Goal: Information Seeking & Learning: Learn about a topic

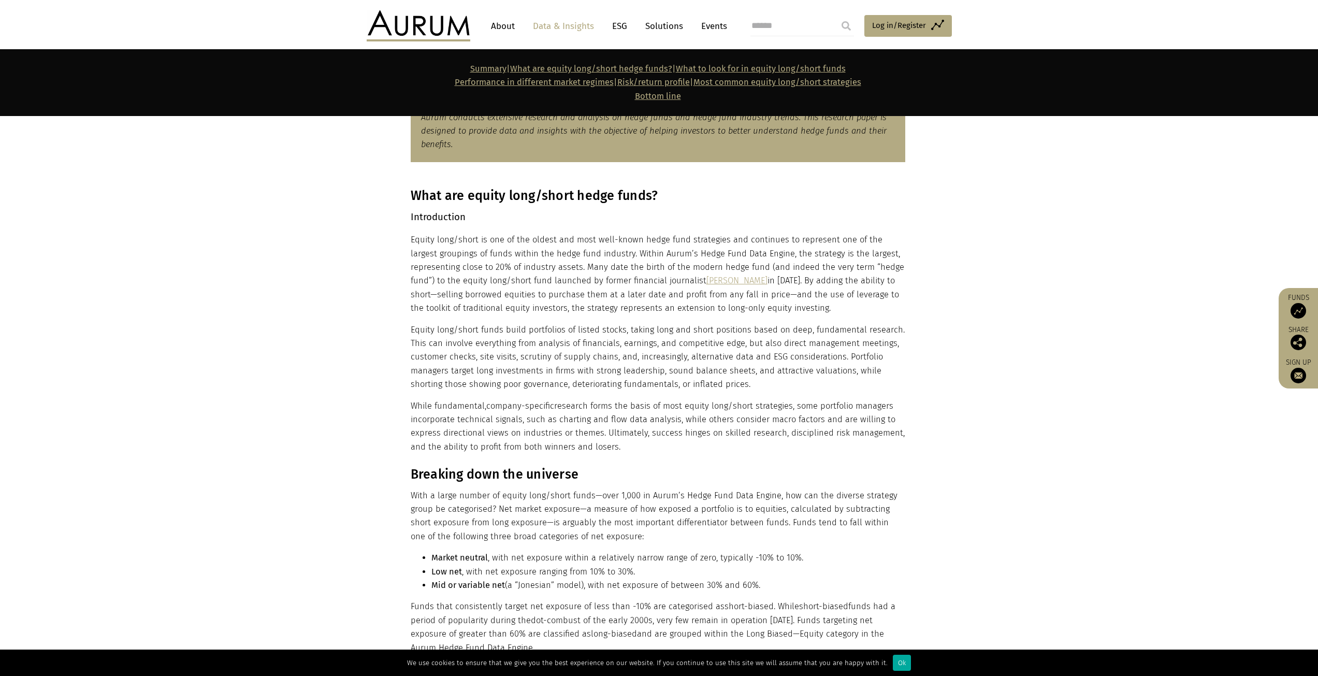
scroll to position [570, 0]
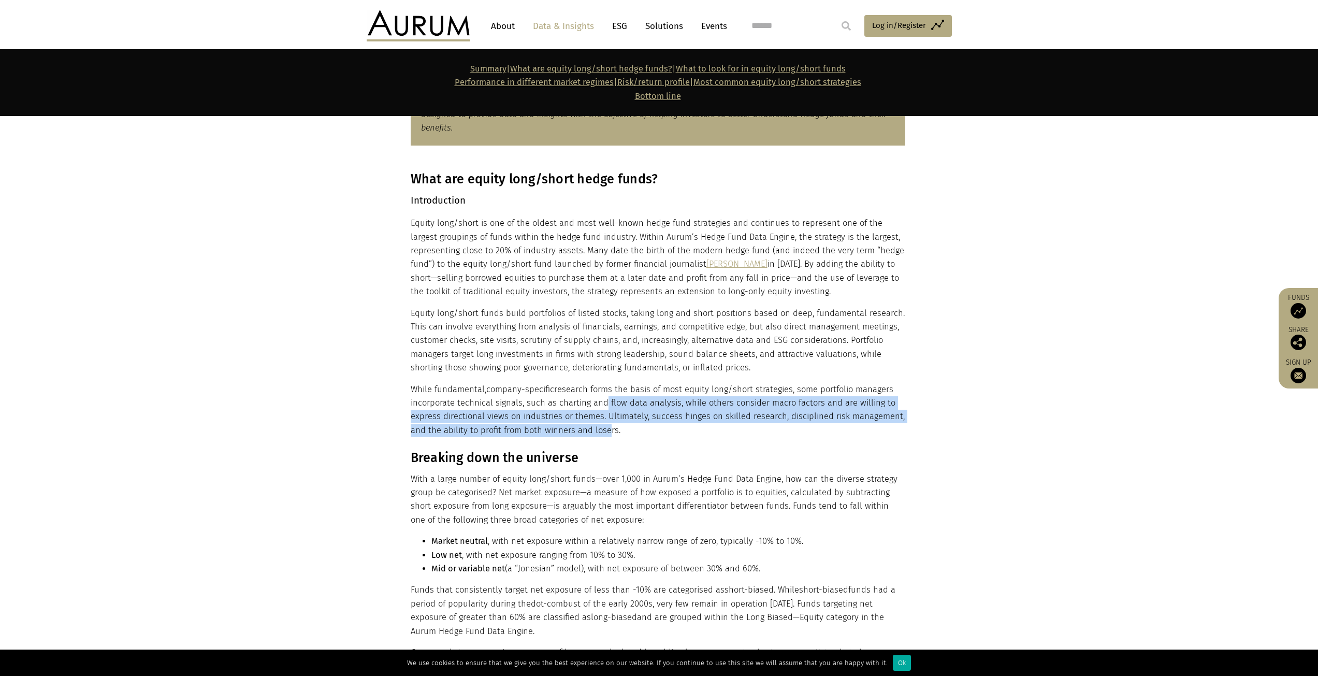
drag, startPoint x: 615, startPoint y: 405, endPoint x: 604, endPoint y: 434, distance: 31.0
click at [604, 434] on p "While fundamental, company-specific research forms the basis of most equity lon…" at bounding box center [658, 410] width 494 height 55
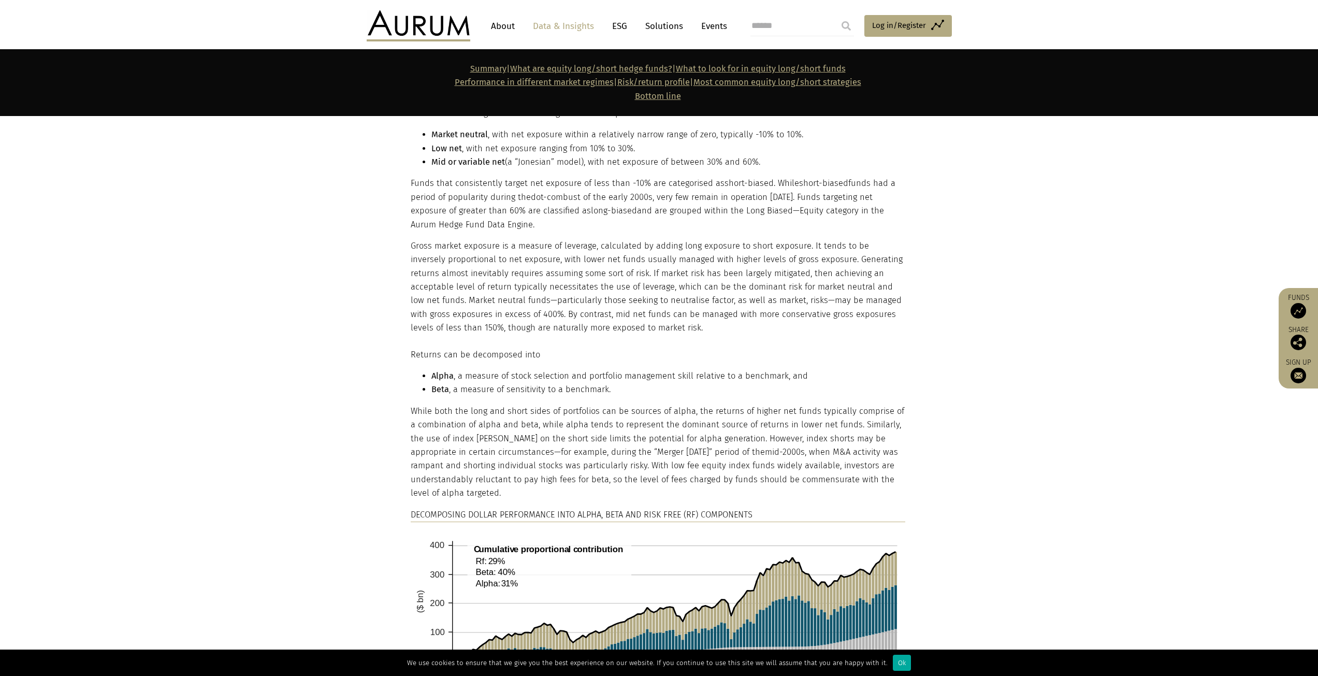
scroll to position [1036, 0]
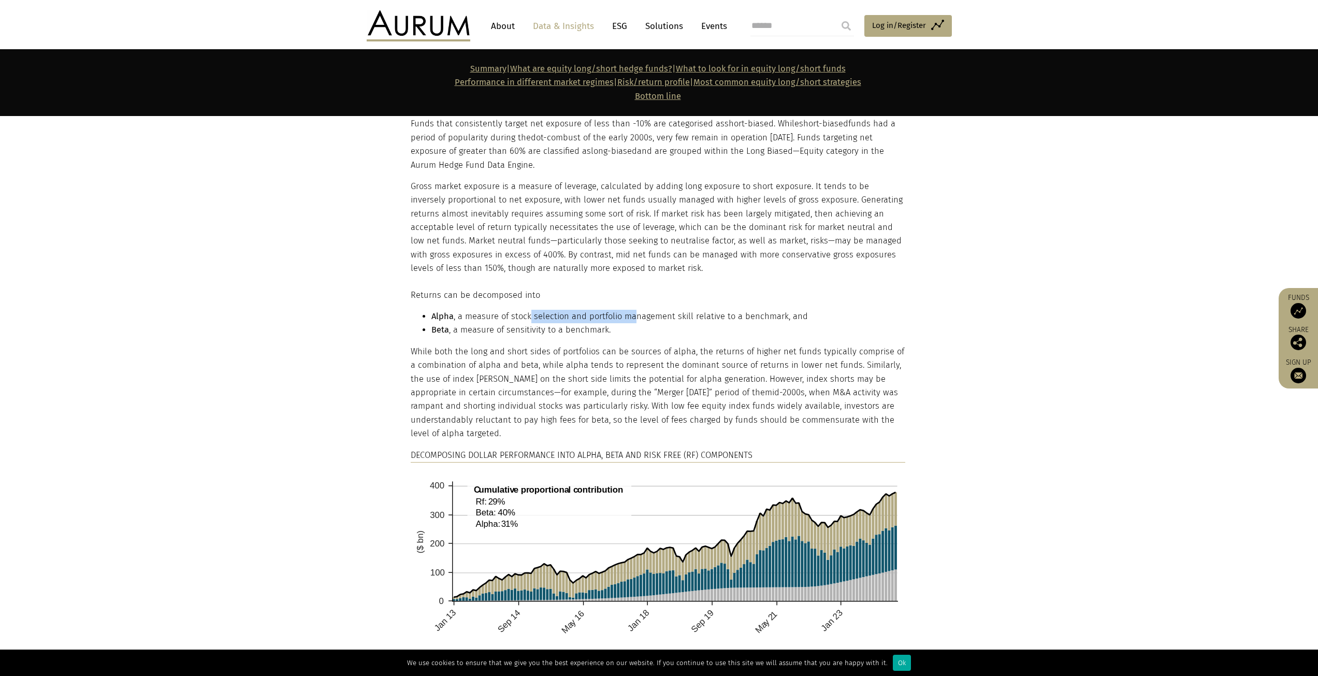
drag, startPoint x: 530, startPoint y: 314, endPoint x: 634, endPoint y: 318, distance: 104.7
click at [634, 318] on li "Alpha , a measure of stock selection and portfolio management skill relative to…" at bounding box center [668, 316] width 474 height 13
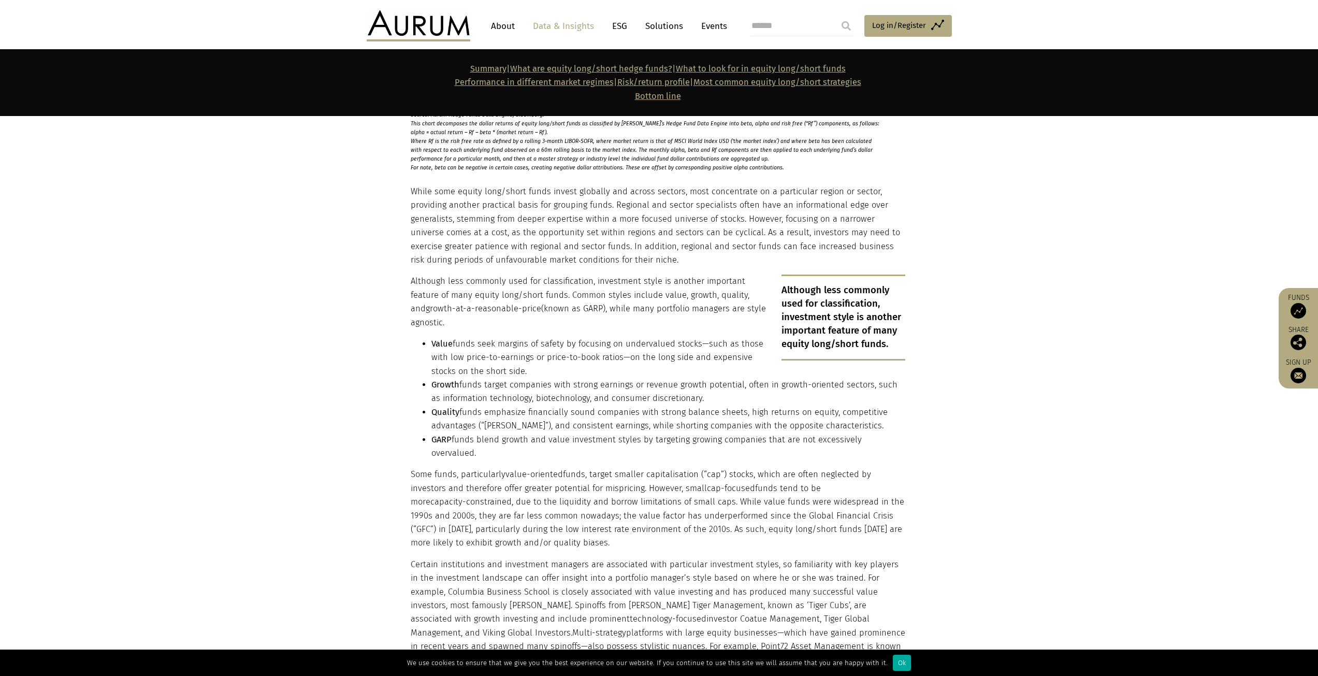
scroll to position [1553, 0]
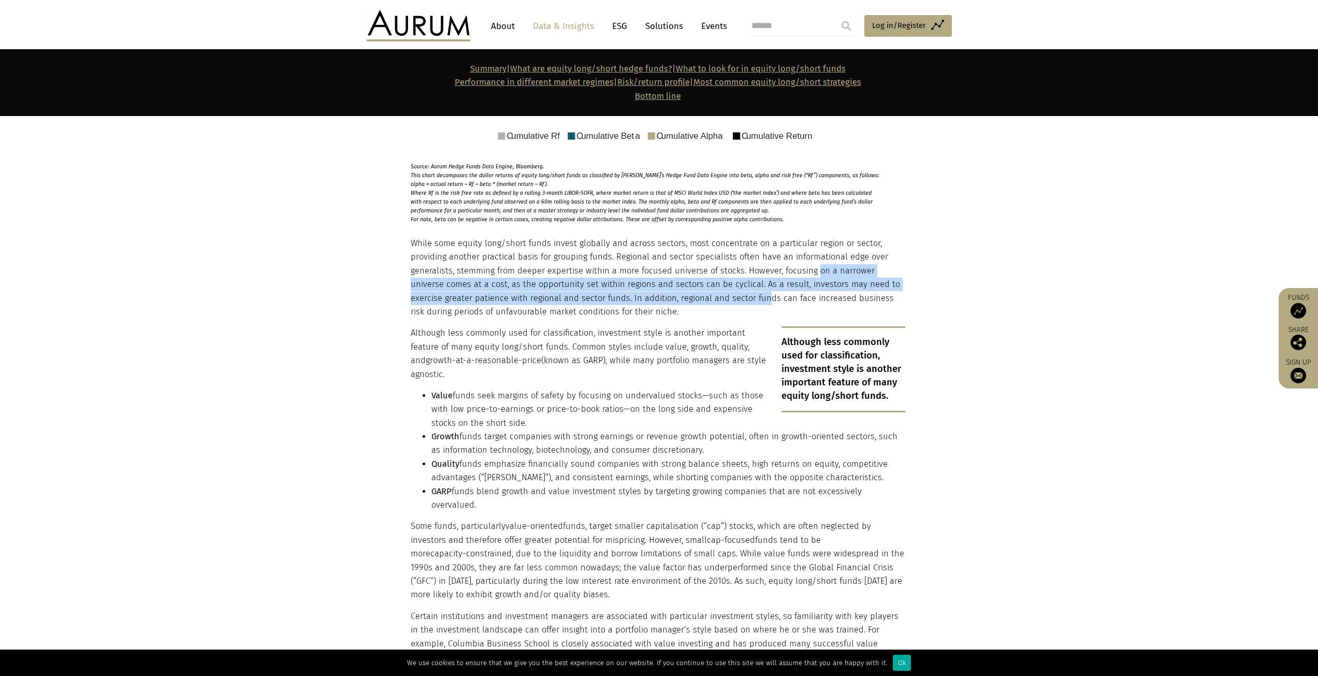
drag, startPoint x: 817, startPoint y: 272, endPoint x: 730, endPoint y: 299, distance: 91.5
click at [730, 299] on p "While some equity long/short funds invest globally and across sectors, most con…" at bounding box center [658, 278] width 494 height 82
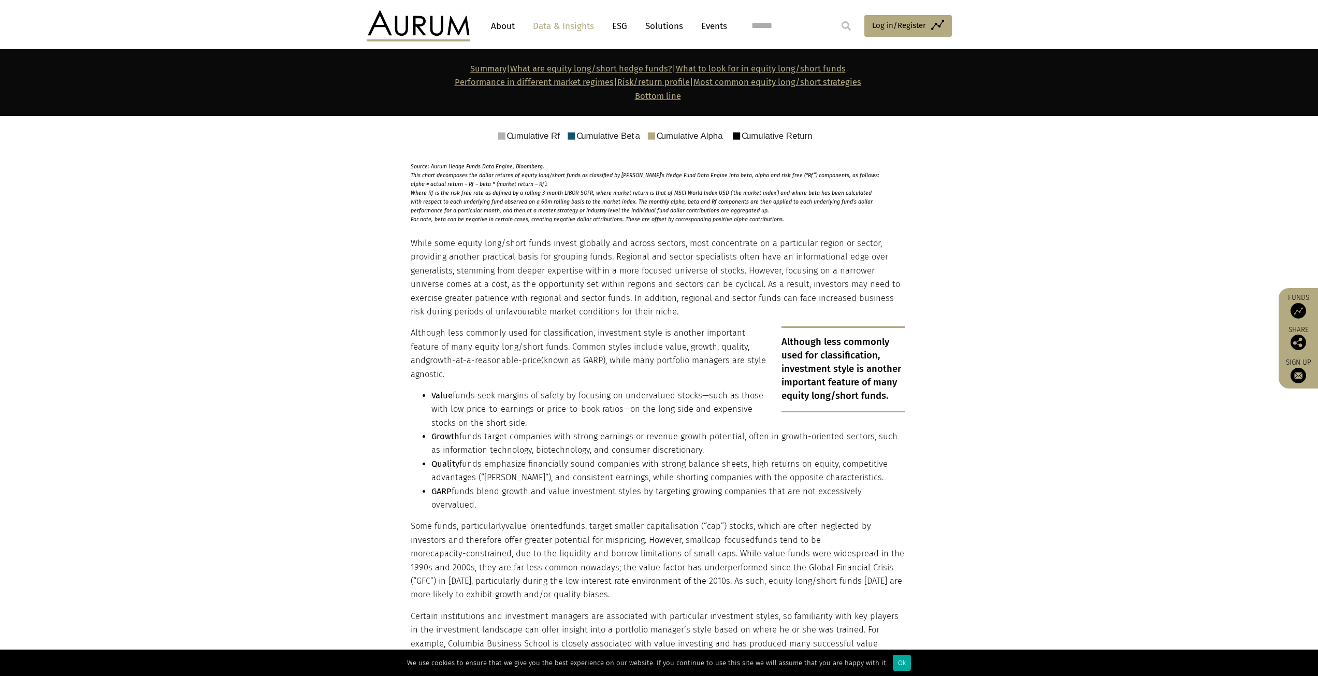
click at [654, 351] on p "Although less commonly used for classification, investment style is another imp…" at bounding box center [658, 353] width 494 height 55
drag, startPoint x: 556, startPoint y: 477, endPoint x: 677, endPoint y: 477, distance: 120.6
click at [677, 477] on li "Quality funds emphasize financially sound companies with strong balance sheets,…" at bounding box center [668, 470] width 474 height 27
drag, startPoint x: 536, startPoint y: 490, endPoint x: 711, endPoint y: 486, distance: 175.6
click at [709, 487] on li "GARP funds blend growth and value investment styles by targeting growing compan…" at bounding box center [668, 498] width 474 height 27
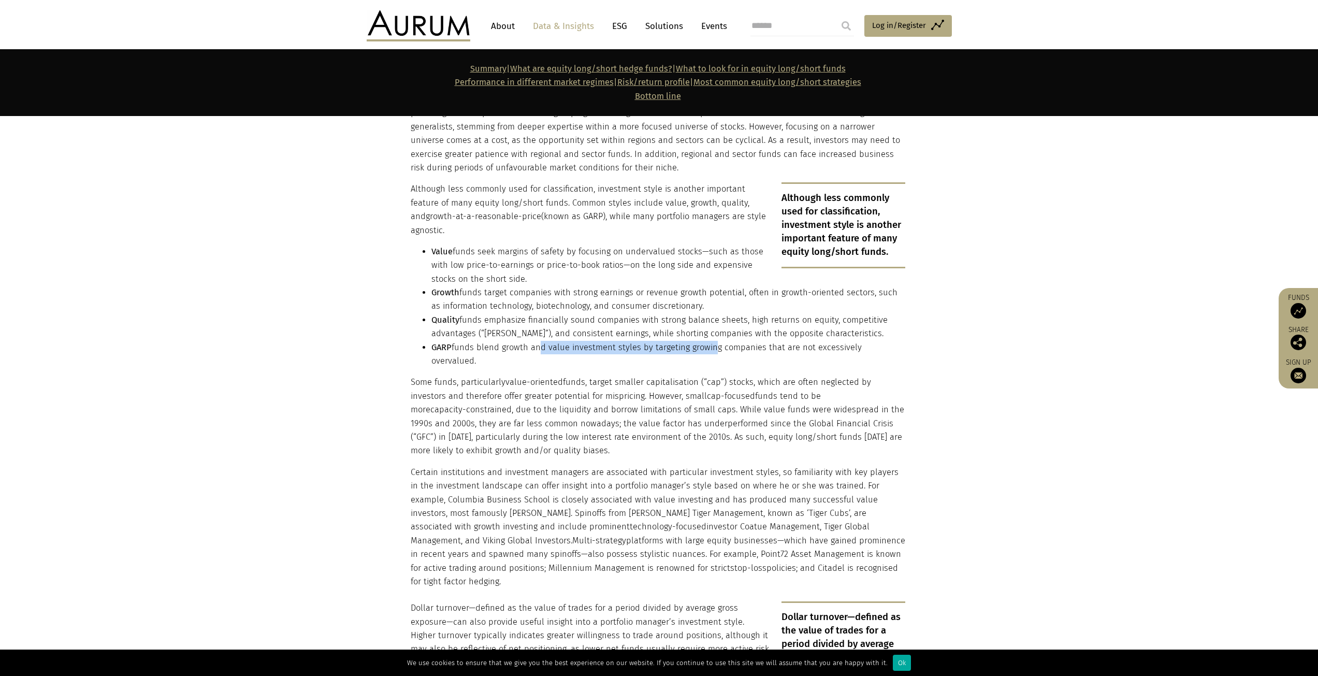
scroll to position [1709, 0]
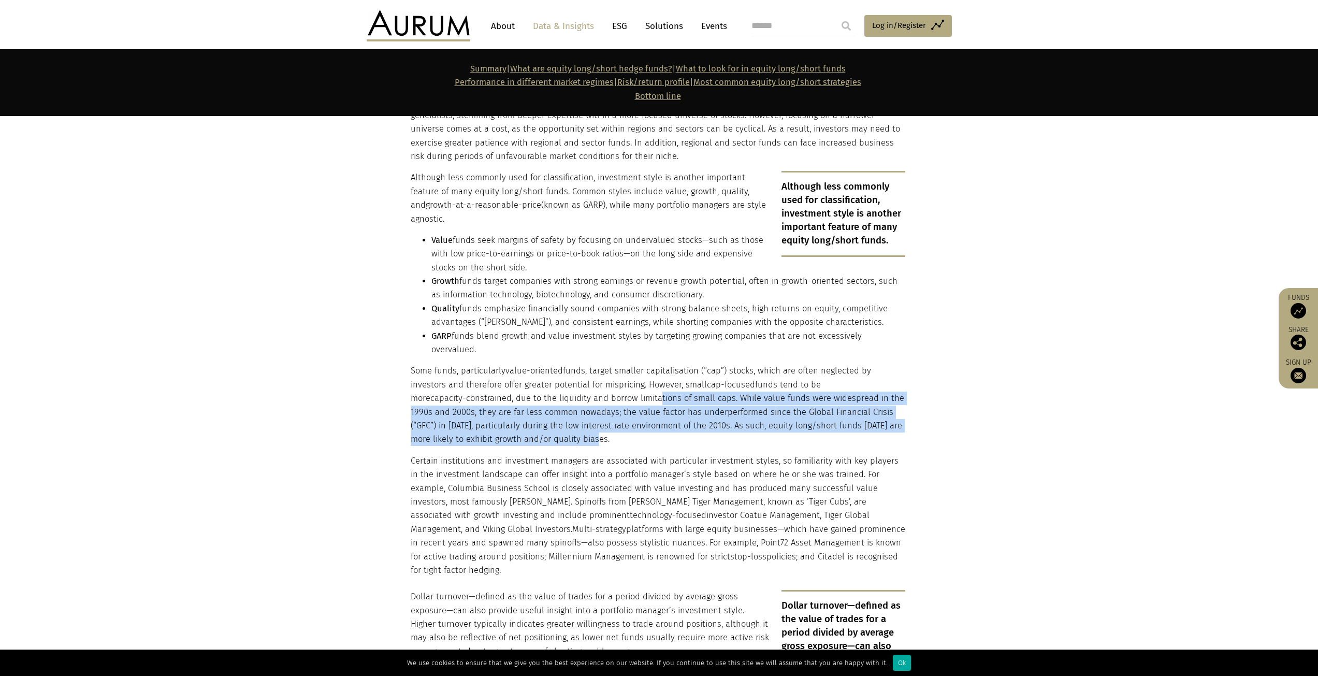
drag, startPoint x: 535, startPoint y: 389, endPoint x: 638, endPoint y: 416, distance: 106.6
click at [749, 424] on p "Some funds, particularly value-oriented funds, target smaller capitalisation (“…" at bounding box center [658, 405] width 494 height 82
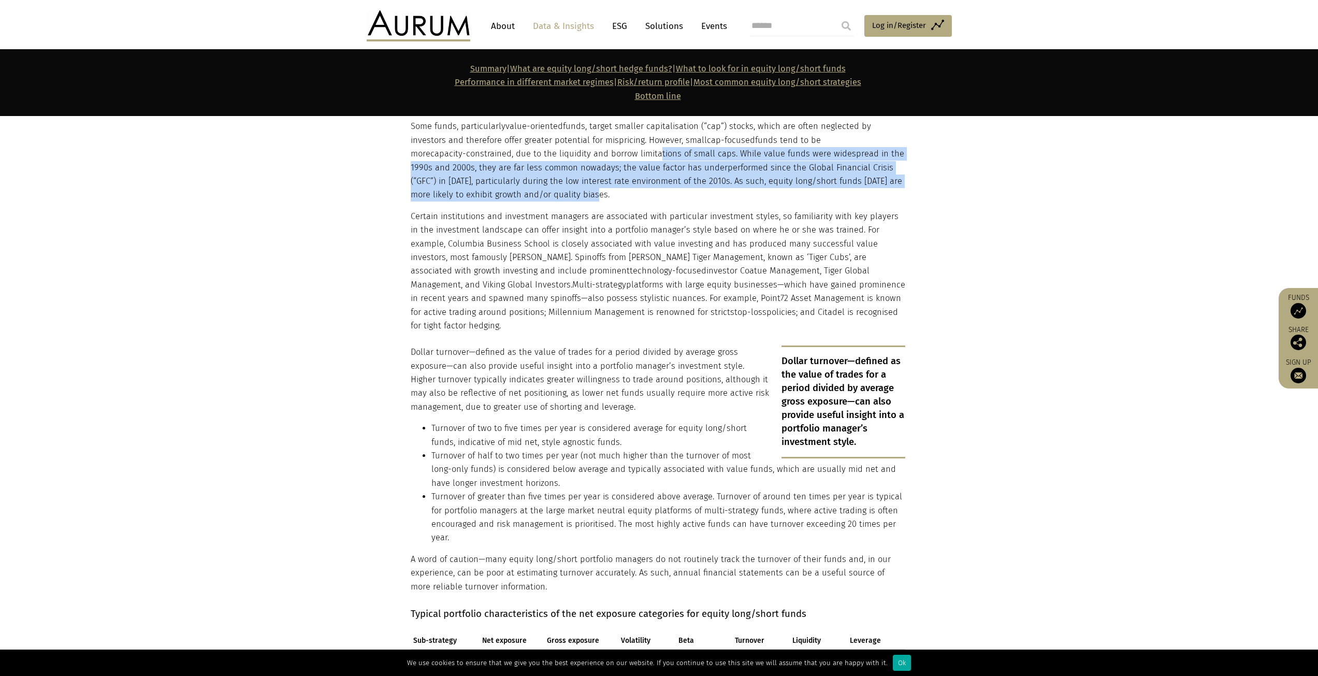
scroll to position [1967, 0]
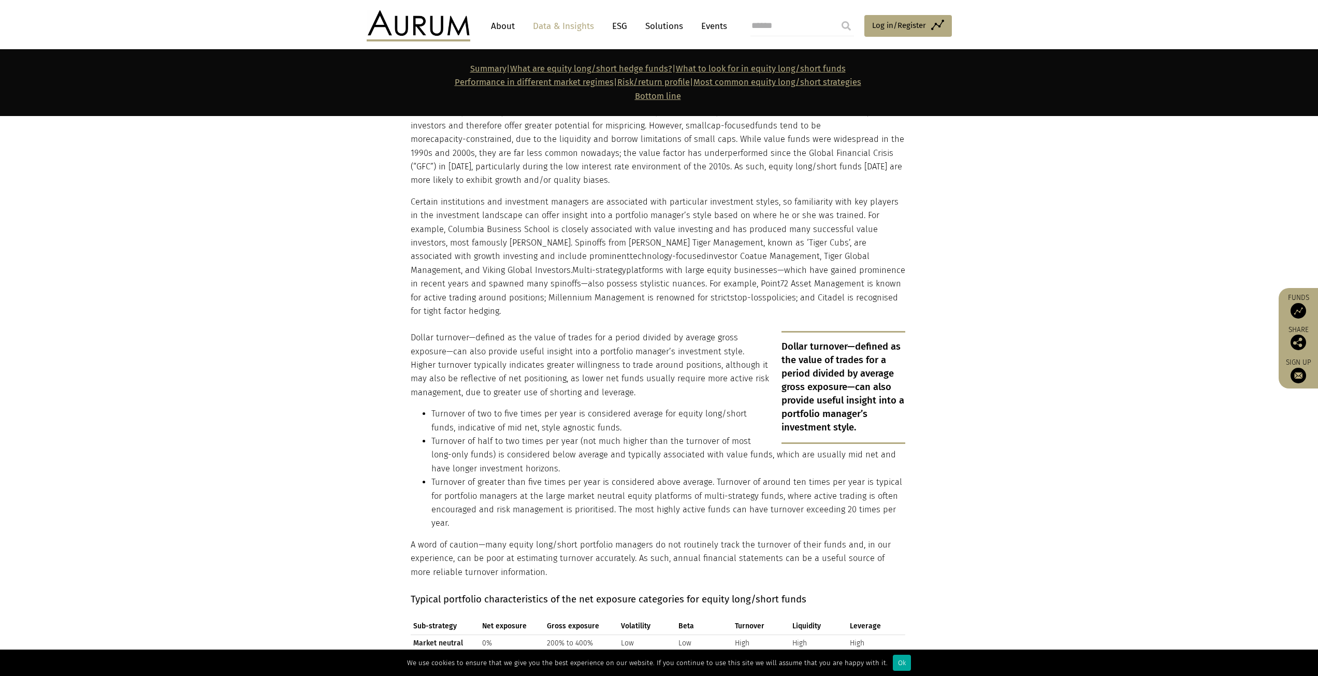
click at [438, 195] on p "Certain institutions and investment managers are associated with particular inv…" at bounding box center [658, 256] width 494 height 123
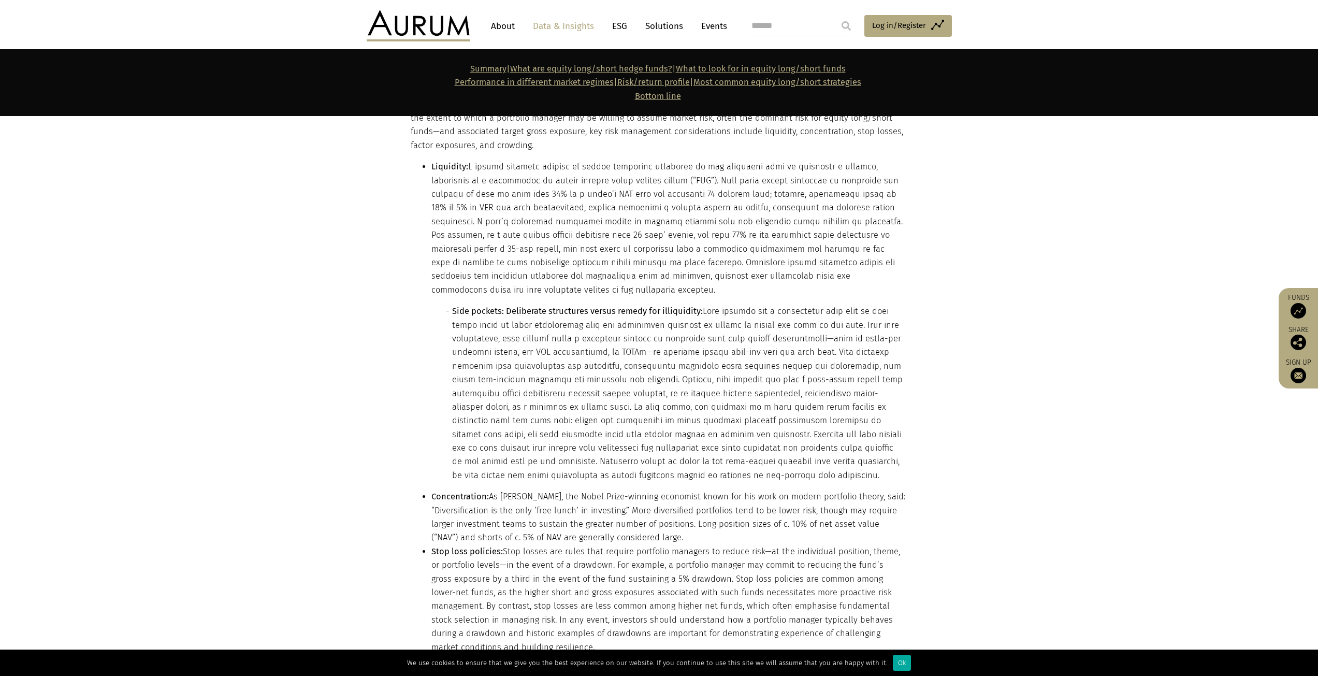
scroll to position [4660, 0]
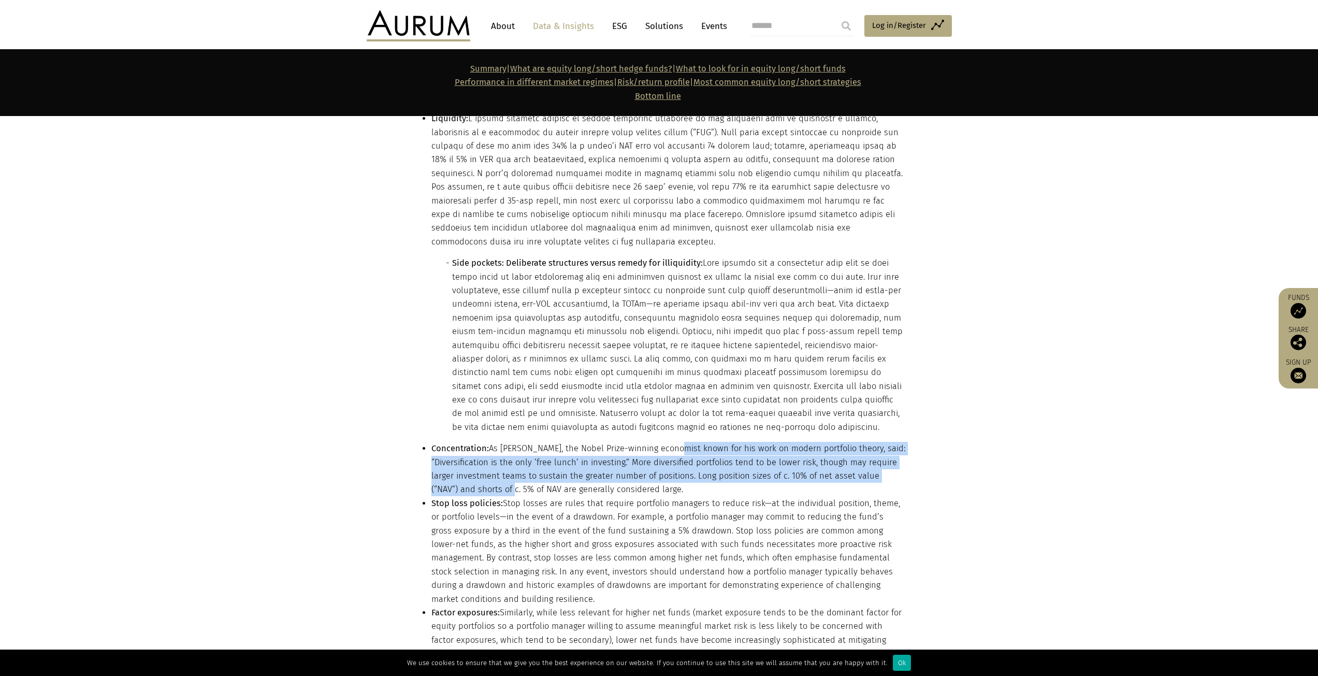
drag, startPoint x: 670, startPoint y: 355, endPoint x: 476, endPoint y: 396, distance: 198.4
click at [476, 442] on li "Concentration: As [PERSON_NAME], the Nobel Prize-winning economist known for hi…" at bounding box center [668, 469] width 474 height 55
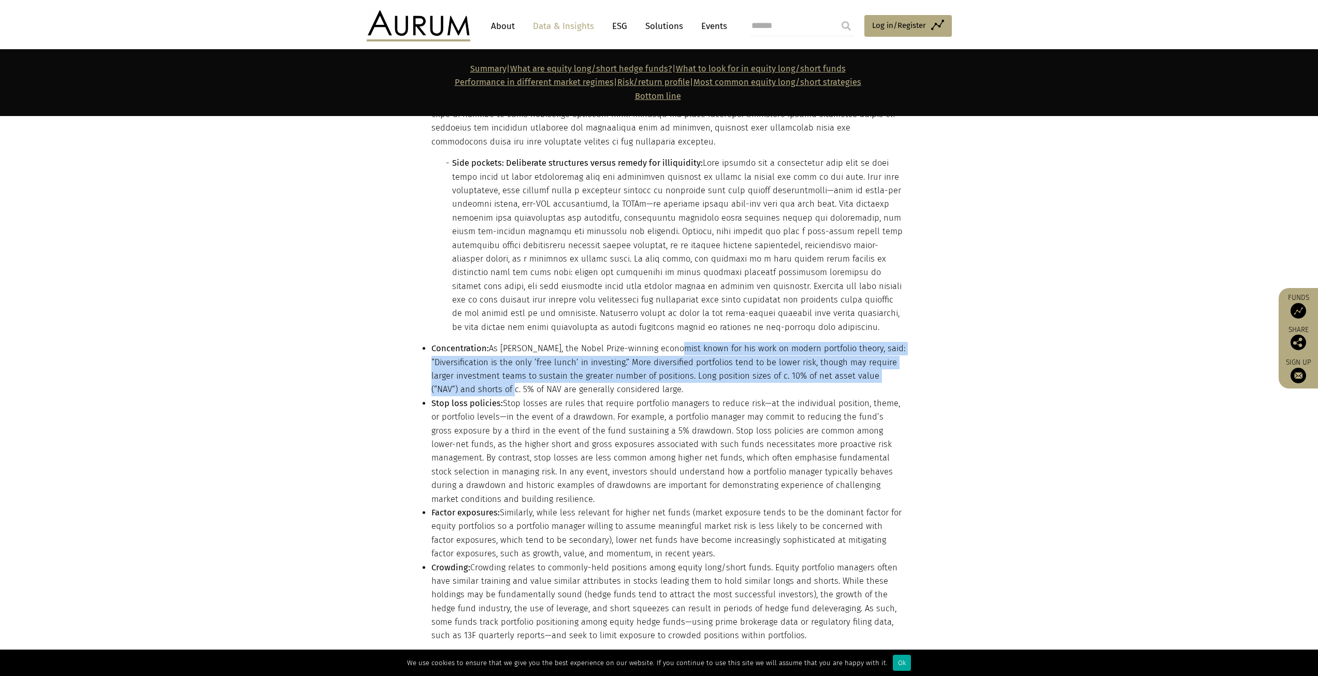
scroll to position [4763, 0]
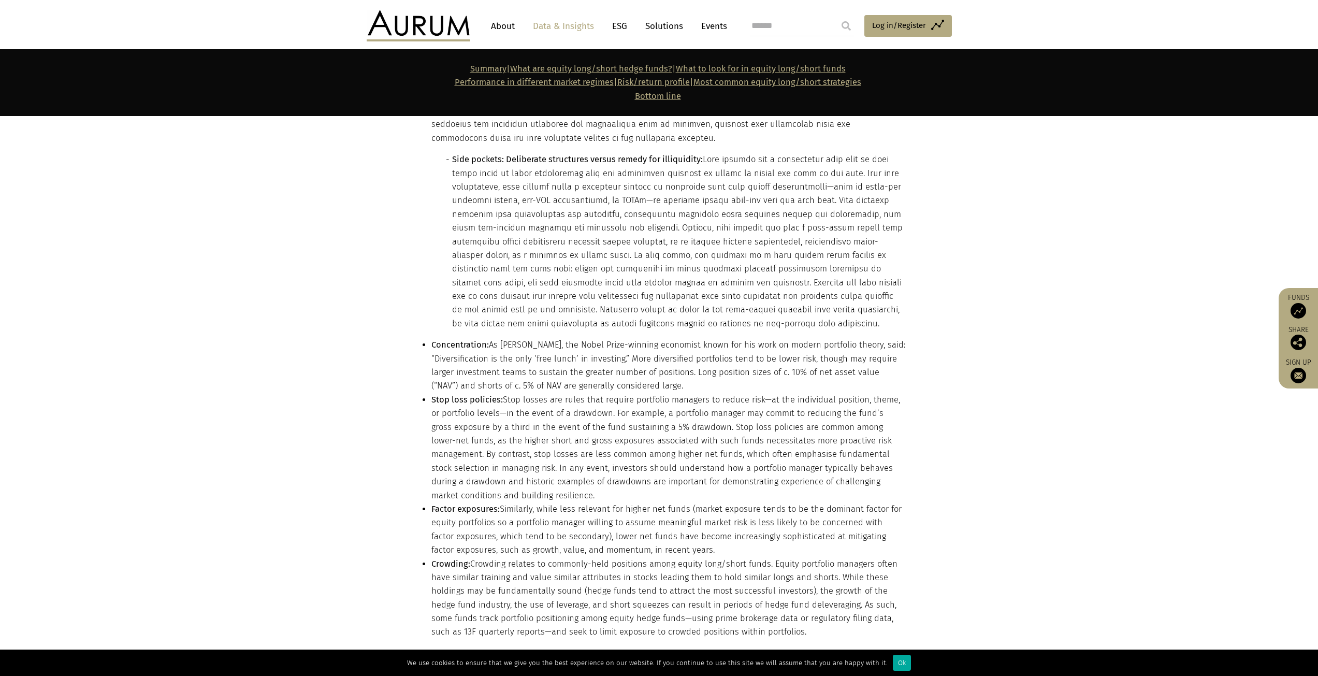
click at [531, 393] on li "Stop loss policies: Stop losses are rules that require portfolio managers to re…" at bounding box center [668, 447] width 474 height 109
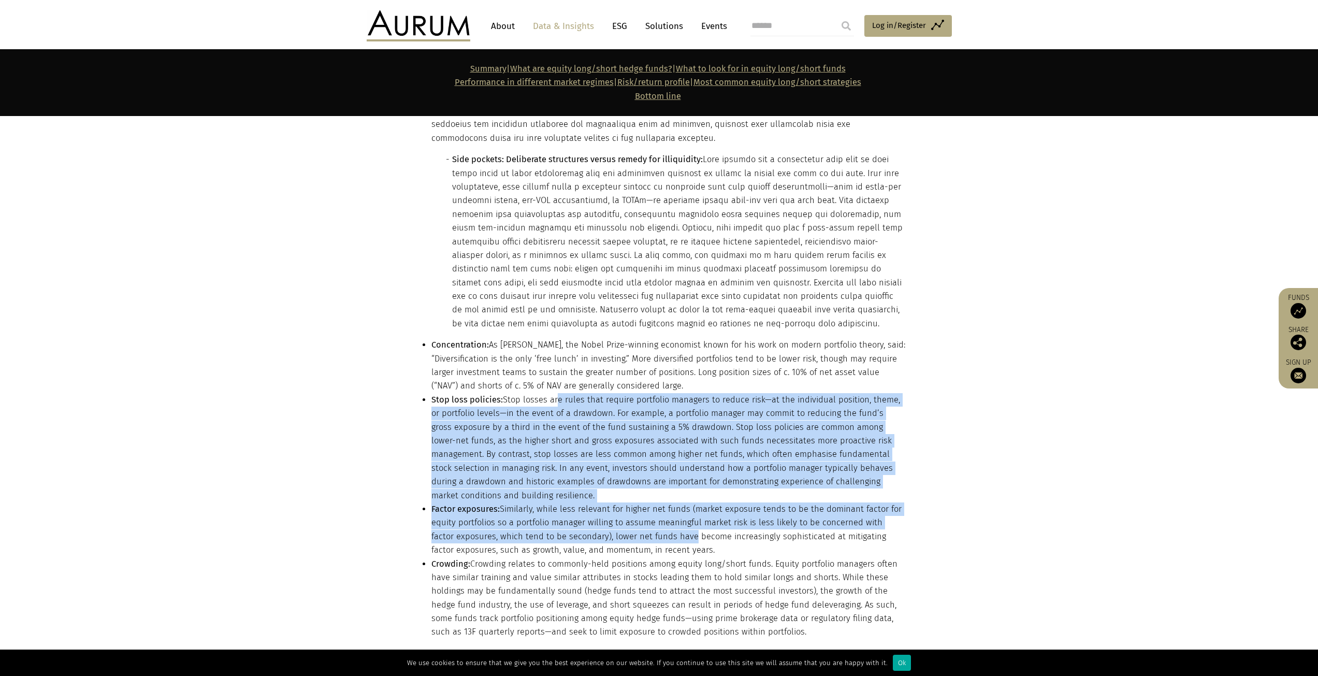
drag, startPoint x: 551, startPoint y: 303, endPoint x: 660, endPoint y: 443, distance: 177.1
click at [660, 443] on ul "Liquidity: Side pockets: Deliberate structures versus remedy for illiquidity: C…" at bounding box center [658, 323] width 494 height 631
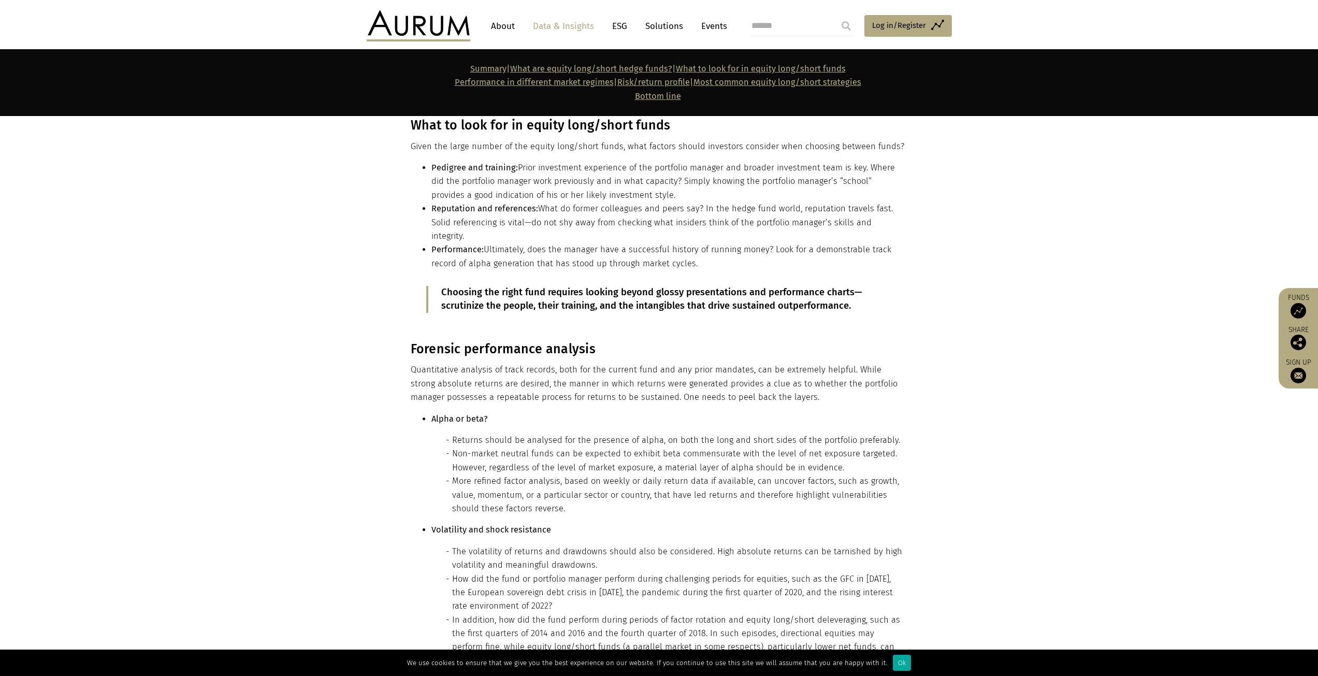
scroll to position [5644, 0]
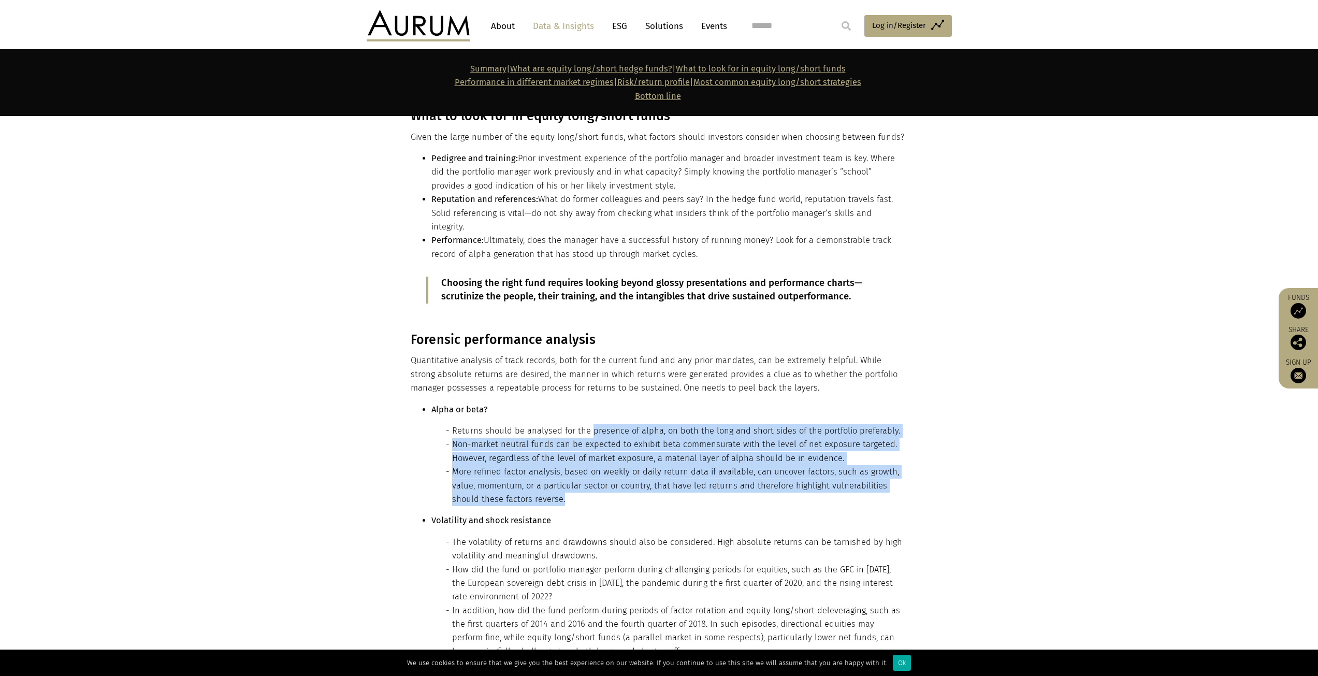
drag, startPoint x: 590, startPoint y: 323, endPoint x: 586, endPoint y: 396, distance: 73.6
click at [586, 424] on ul "Returns should be analysed for the presence of alpha, on both the long and shor…" at bounding box center [668, 465] width 474 height 82
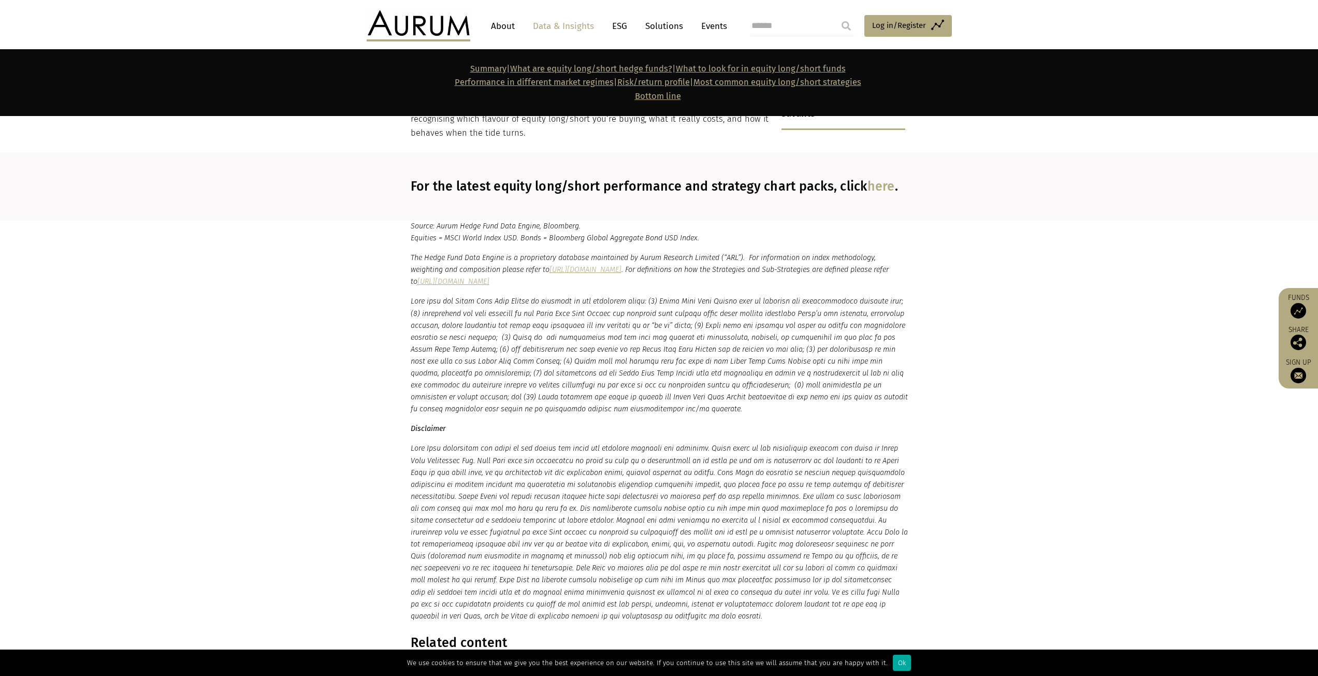
scroll to position [10349, 0]
